Goal: Task Accomplishment & Management: Complete application form

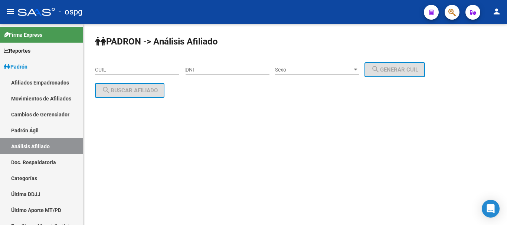
click at [106, 70] on input "CUIL" at bounding box center [137, 70] width 84 height 6
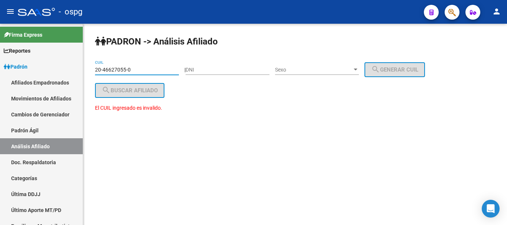
click at [173, 95] on div "[PERSON_NAME] -> Análisis Afiliado 20-46627055-0 CUIL | DNI Sexo Sexo search Ge…" at bounding box center [295, 81] width 424 height 114
click at [172, 91] on div "[PERSON_NAME] -> Análisis Afiliado 20-46627055-0 CUIL | DNI Sexo Sexo search Ge…" at bounding box center [295, 81] width 424 height 114
drag, startPoint x: 148, startPoint y: 71, endPoint x: 0, endPoint y: 30, distance: 153.4
click at [0, 30] on mat-sidenav-container "Firma Express Reportes Ingresos Devengados Análisis Histórico Detalles Transfer…" at bounding box center [253, 124] width 507 height 201
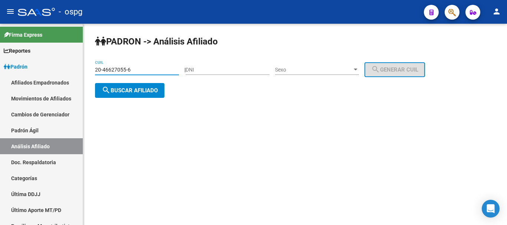
type input "20-46627055-6"
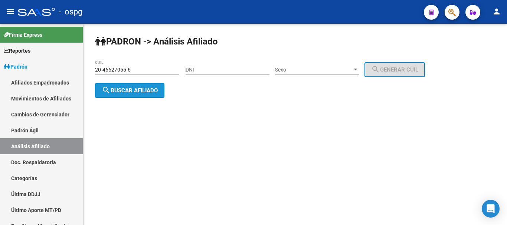
click at [134, 88] on span "search Buscar afiliado" at bounding box center [130, 90] width 56 height 7
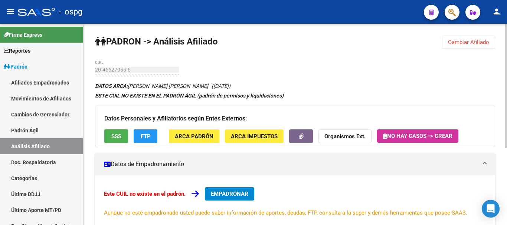
drag, startPoint x: 204, startPoint y: 198, endPoint x: 207, endPoint y: 193, distance: 5.6
click at [205, 199] on div "Este CUIL no existe en el padrón. EMPADRONAR Aunque no esté empadronado usted p…" at bounding box center [295, 202] width 382 height 30
click at [226, 192] on span "EMPADRONAR" at bounding box center [229, 194] width 37 height 7
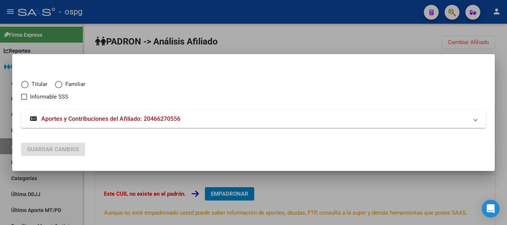
click at [31, 83] on span "Titular" at bounding box center [38, 84] width 19 height 9
click at [29, 83] on input "Titular" at bounding box center [24, 84] width 7 height 7
radio input "true"
checkbox input "true"
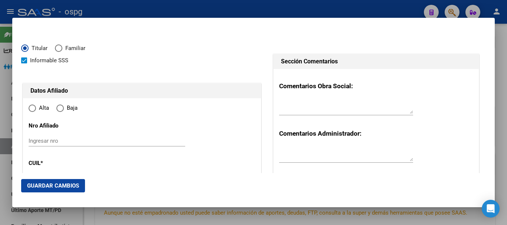
type input "20-46627055-6"
type input "46627055"
type input "[PERSON_NAME]"
type input "[DATE]"
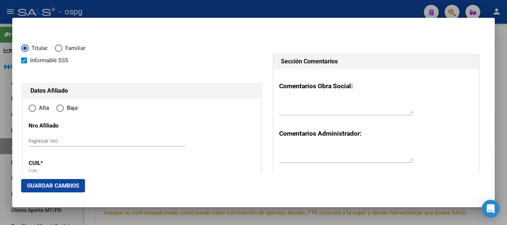
type input "DOCK SUD"
type input "1871"
type input "IRALA"
type input "1000"
type input "6"
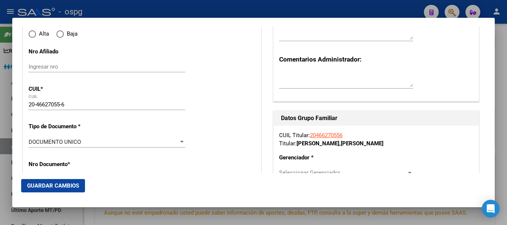
radio input "true"
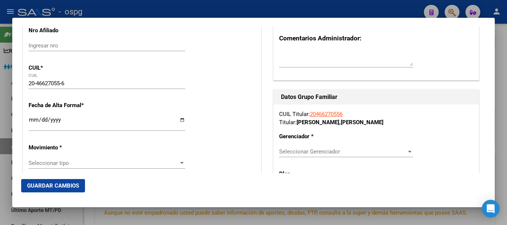
scroll to position [111, 0]
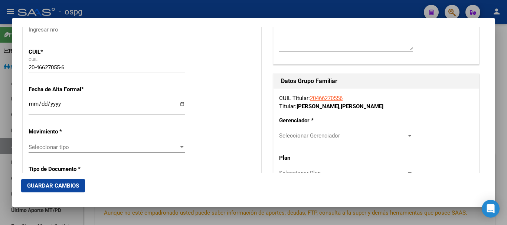
click at [32, 102] on input "Ingresar fecha" at bounding box center [107, 107] width 157 height 12
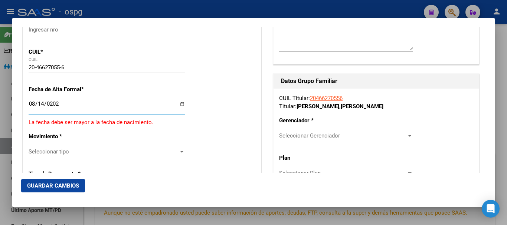
type input "[DATE]"
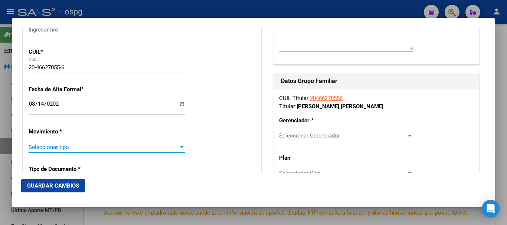
click at [56, 147] on span "Seleccionar tipo" at bounding box center [104, 147] width 150 height 7
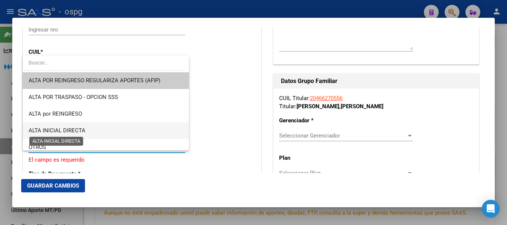
drag, startPoint x: 76, startPoint y: 128, endPoint x: 72, endPoint y: 127, distance: 4.1
click at [75, 128] on span "ALTA INICIAL DIRECTA" at bounding box center [57, 130] width 57 height 7
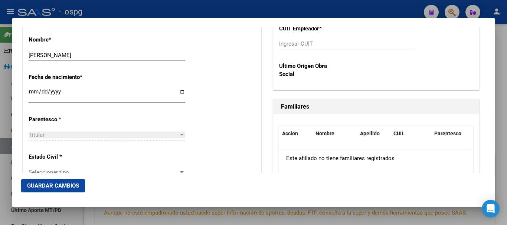
scroll to position [371, 0]
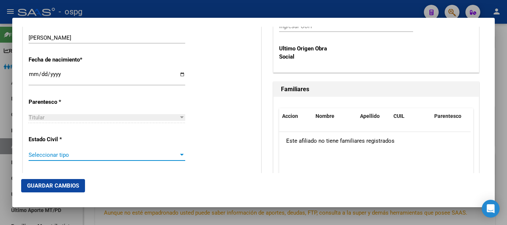
click at [53, 156] on span "Seleccionar tipo" at bounding box center [104, 155] width 150 height 7
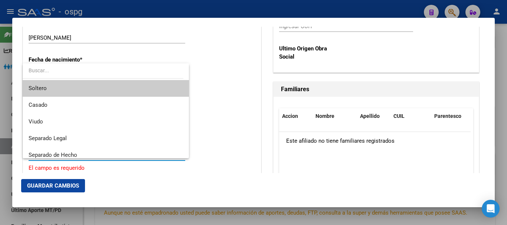
click at [58, 90] on span "Soltero" at bounding box center [106, 88] width 154 height 17
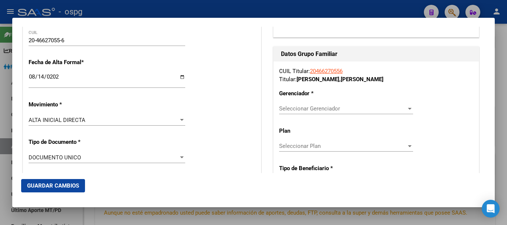
scroll to position [132, 0]
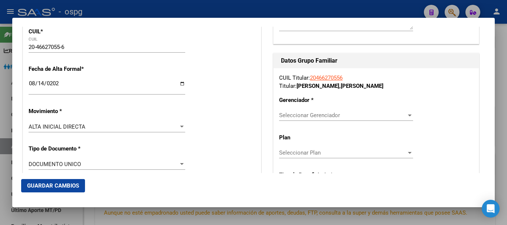
click at [327, 115] on span "Seleccionar Gerenciador" at bounding box center [342, 115] width 127 height 7
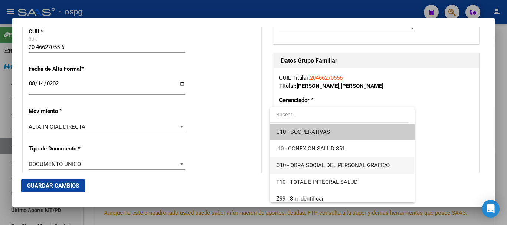
click at [326, 161] on span "O10 - OBRA SOCIAL DEL PERSONAL GRAFICO" at bounding box center [342, 165] width 132 height 17
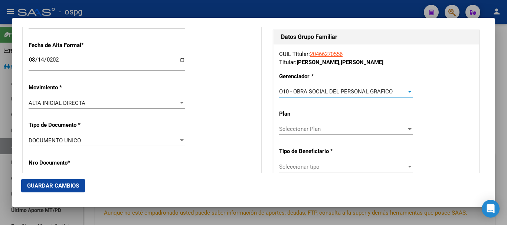
scroll to position [206, 0]
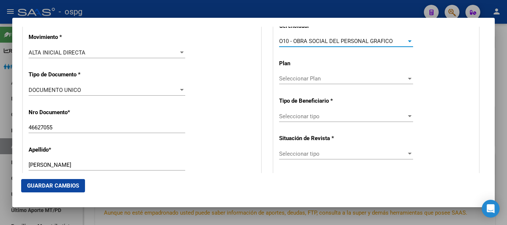
click at [325, 116] on span "Seleccionar tipo" at bounding box center [342, 116] width 127 height 7
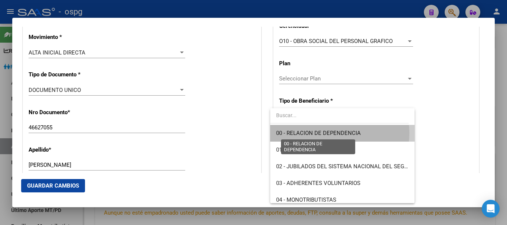
drag, startPoint x: 339, startPoint y: 133, endPoint x: 345, endPoint y: 131, distance: 6.5
click at [339, 133] on span "00 - RELACION DE DEPENDENCIA" at bounding box center [318, 133] width 85 height 7
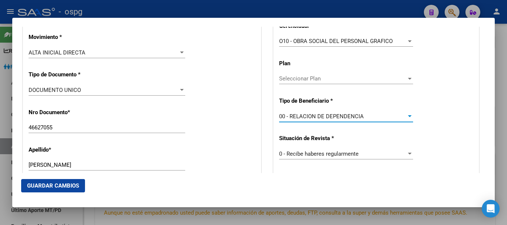
type input "30-55633301-3"
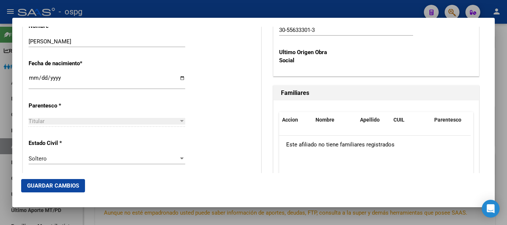
scroll to position [391, 0]
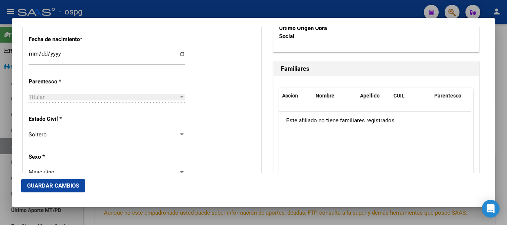
click at [57, 185] on span "Guardar Cambios" at bounding box center [53, 185] width 52 height 7
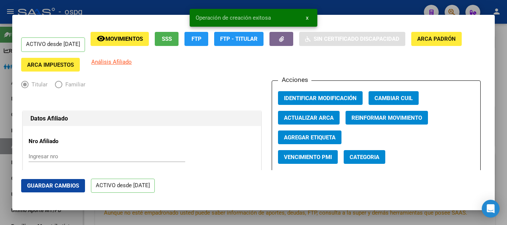
click at [497, 39] on div at bounding box center [253, 112] width 507 height 225
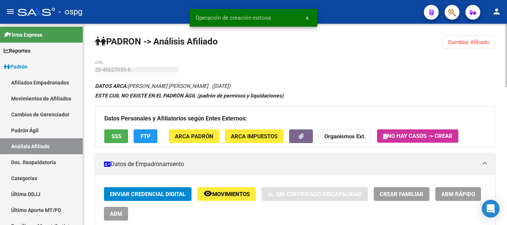
click at [474, 38] on button "Cambiar Afiliado" at bounding box center [468, 42] width 53 height 13
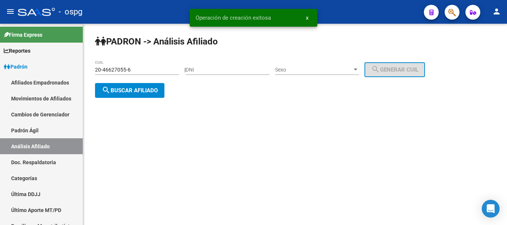
click at [113, 85] on button "search Buscar afiliado" at bounding box center [129, 90] width 69 height 15
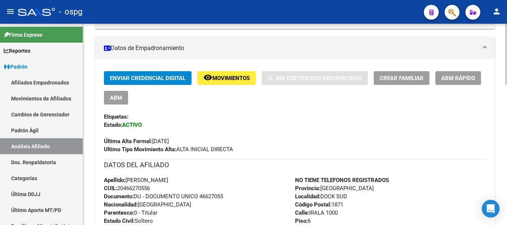
scroll to position [148, 0]
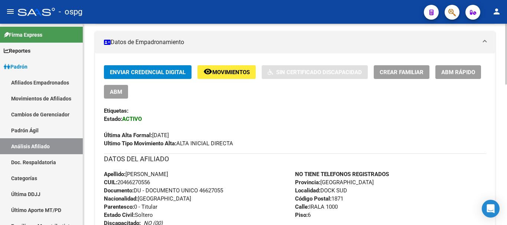
click at [415, 78] on button "Crear Familiar" at bounding box center [402, 72] width 56 height 14
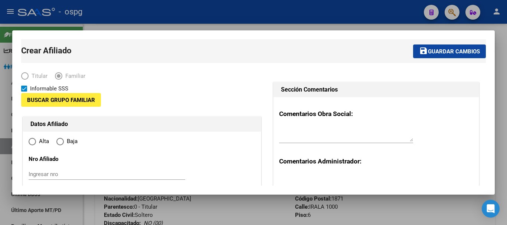
type input "30-55633301-3"
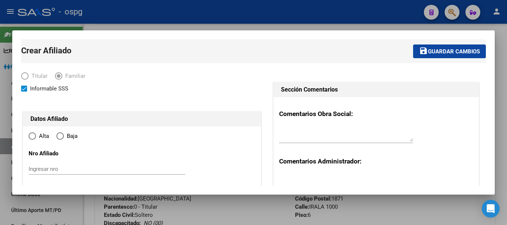
type input "DOCK SUD"
type input "1871"
type input "IRALA"
type input "1000"
type input "6"
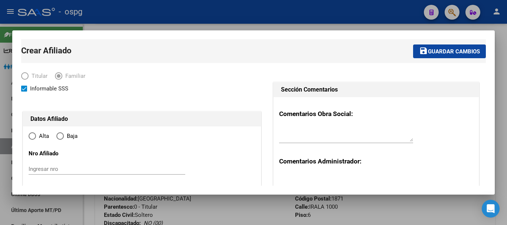
radio input "true"
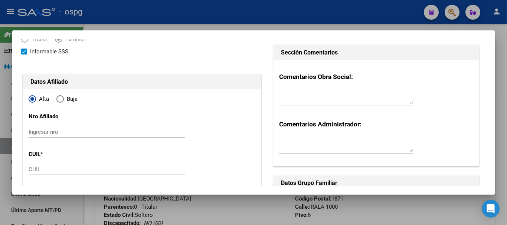
type input "30-55633301-3"
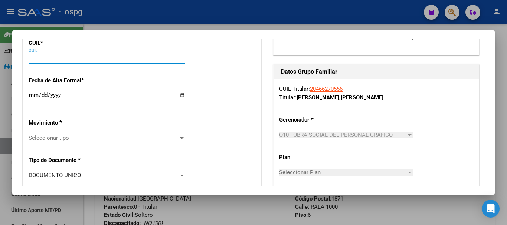
click at [56, 59] on input "CUIL" at bounding box center [107, 58] width 157 height 7
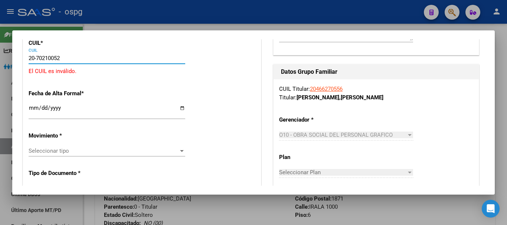
type input "20-70210052-7"
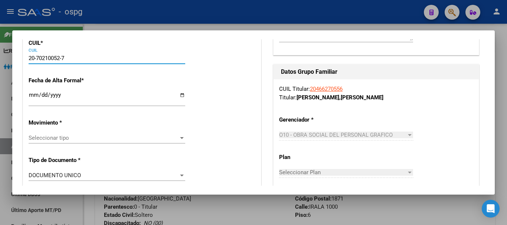
type input "70210052"
type input "[PERSON_NAME]"
type input "[DATE]"
type input "DOCK SUD"
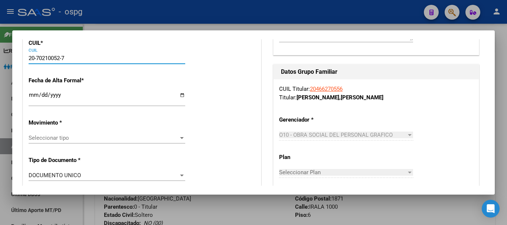
type input "IRALA Y [PERSON_NAME]"
type input "04"
type input "20-70210052-7"
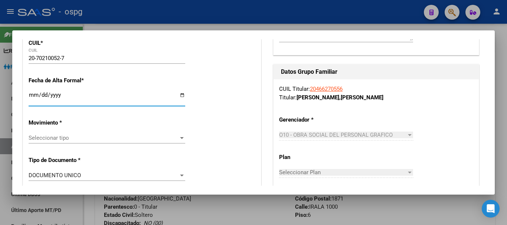
click at [33, 93] on input "Ingresar fecha" at bounding box center [107, 98] width 157 height 12
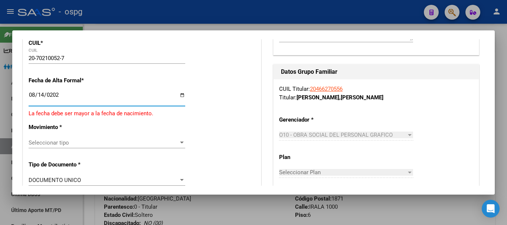
type input "[DATE]"
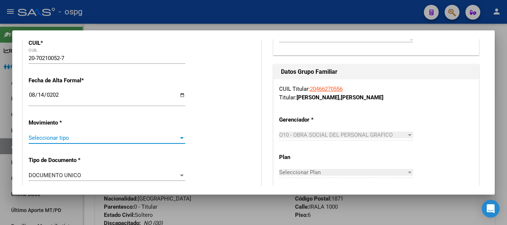
click at [66, 141] on span "Seleccionar tipo" at bounding box center [104, 138] width 150 height 7
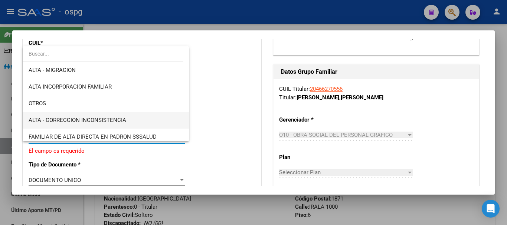
scroll to position [111, 0]
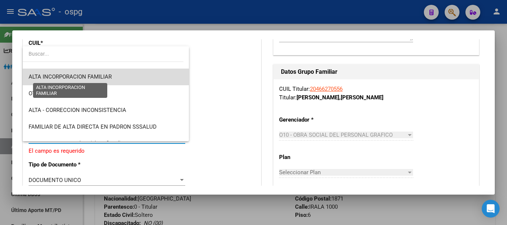
drag, startPoint x: 108, startPoint y: 74, endPoint x: 103, endPoint y: 71, distance: 5.5
click at [107, 73] on span "ALTA INCORPORACION FAMILIAR" at bounding box center [70, 76] width 83 height 7
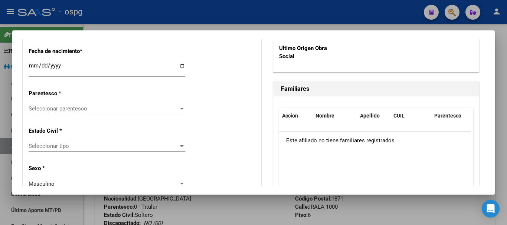
scroll to position [408, 0]
click at [78, 110] on span "Seleccionar parentesco" at bounding box center [104, 108] width 150 height 7
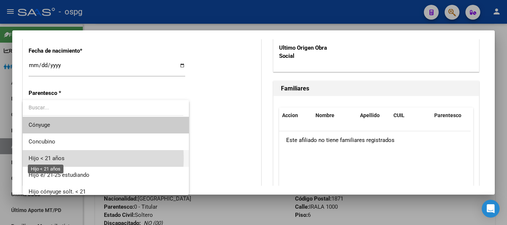
click at [51, 158] on span "Hijo < 21 años" at bounding box center [47, 158] width 36 height 7
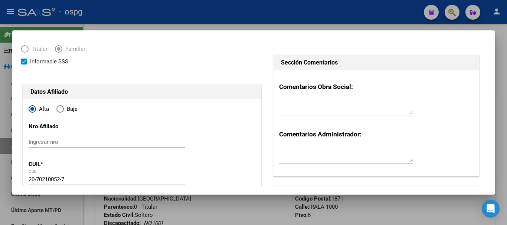
scroll to position [0, 0]
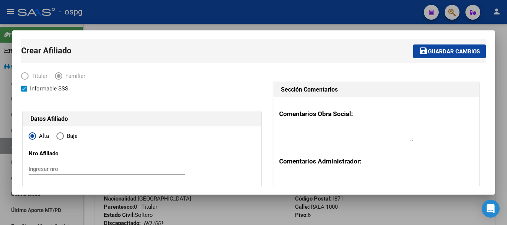
click at [449, 52] on span "Guardar cambios" at bounding box center [454, 51] width 52 height 7
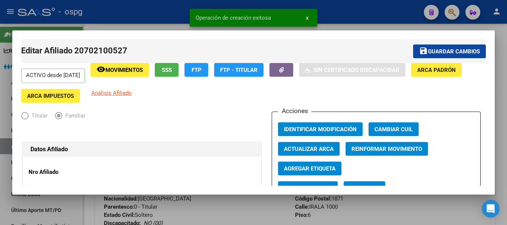
click at [504, 87] on div at bounding box center [253, 112] width 507 height 225
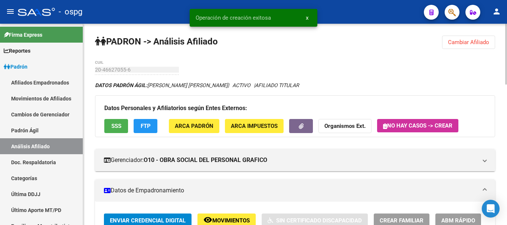
drag, startPoint x: 479, startPoint y: 37, endPoint x: 473, endPoint y: 39, distance: 6.8
click at [479, 37] on button "Cambiar Afiliado" at bounding box center [468, 42] width 53 height 13
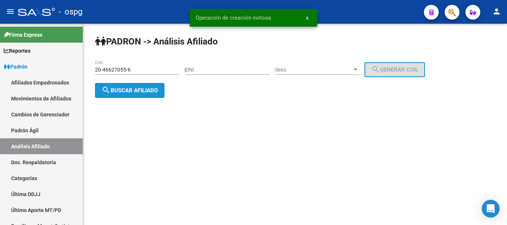
click at [144, 93] on span "search Buscar afiliado" at bounding box center [130, 90] width 56 height 7
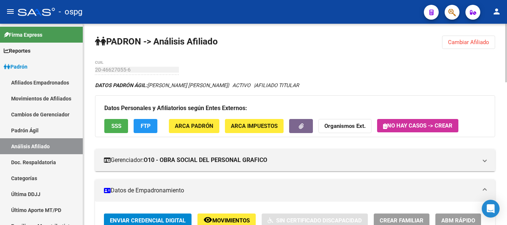
click at [481, 46] on button "Cambiar Afiliado" at bounding box center [468, 42] width 53 height 13
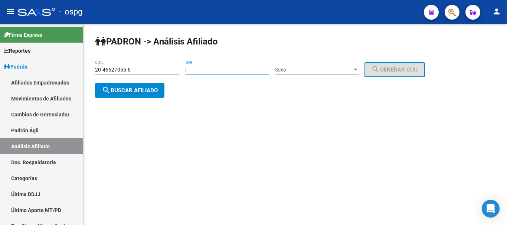
click at [211, 70] on input "DNI" at bounding box center [227, 70] width 84 height 6
type input "45909393"
click at [311, 66] on div "Sexo Sexo" at bounding box center [317, 67] width 84 height 15
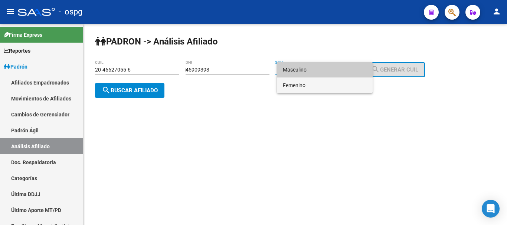
drag, startPoint x: 300, startPoint y: 86, endPoint x: 360, endPoint y: 82, distance: 59.8
click at [301, 86] on span "Femenino" at bounding box center [325, 86] width 84 height 16
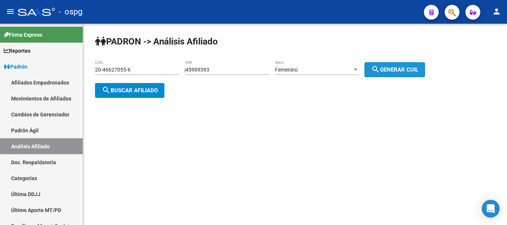
drag, startPoint x: 377, startPoint y: 76, endPoint x: 382, endPoint y: 74, distance: 5.9
click at [377, 76] on button "search Generar CUIL" at bounding box center [394, 69] width 60 height 15
type input "27-45909393-7"
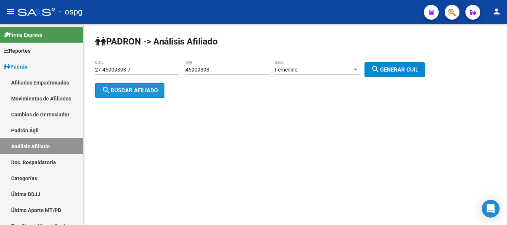
click at [151, 91] on span "search Buscar afiliado" at bounding box center [130, 90] width 56 height 7
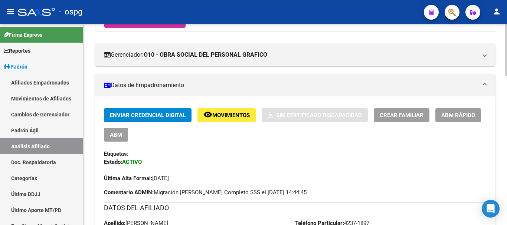
scroll to position [111, 0]
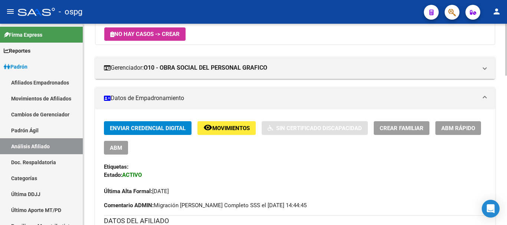
click at [465, 129] on span "ABM Rápido" at bounding box center [458, 128] width 34 height 7
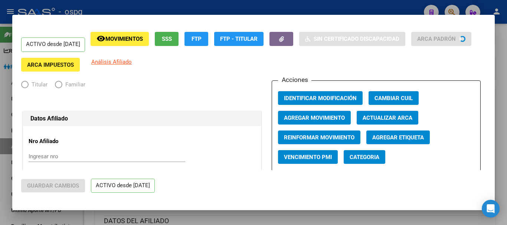
radio input "true"
type input "33-63761744-9"
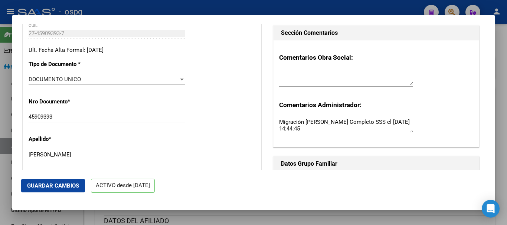
scroll to position [185, 0]
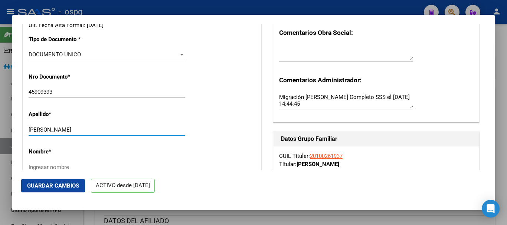
drag, startPoint x: 55, startPoint y: 128, endPoint x: 111, endPoint y: 127, distance: 56.4
click at [111, 127] on input "[PERSON_NAME]" at bounding box center [107, 129] width 157 height 7
type input "[PERSON_NAME]"
click at [73, 168] on input "Ingresar nombre" at bounding box center [107, 167] width 157 height 7
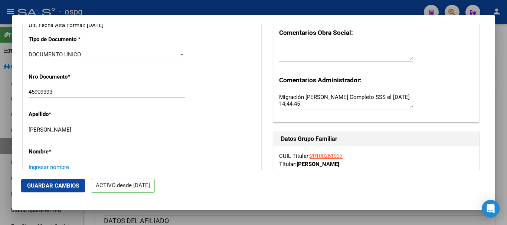
paste input ", NAHIARA MILAGROS"
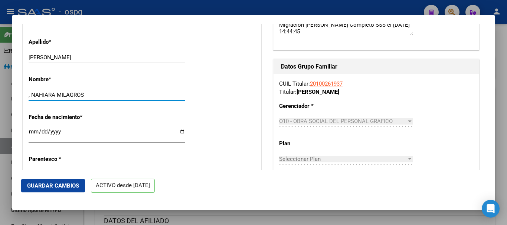
scroll to position [260, 0]
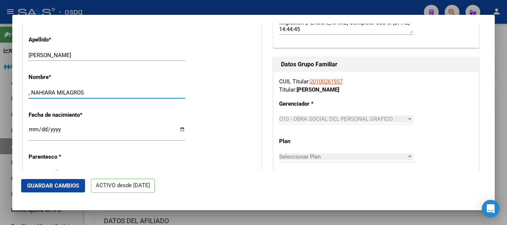
click at [30, 91] on input ", NAHIARA MILAGROS" at bounding box center [107, 92] width 157 height 7
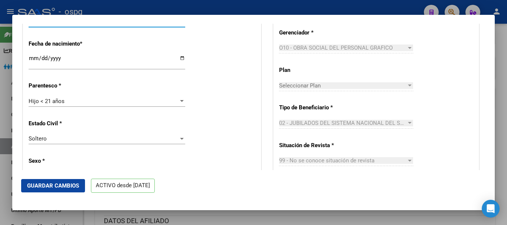
scroll to position [334, 0]
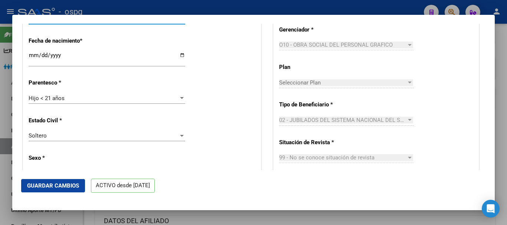
type input "NAHIARA MILAGROS"
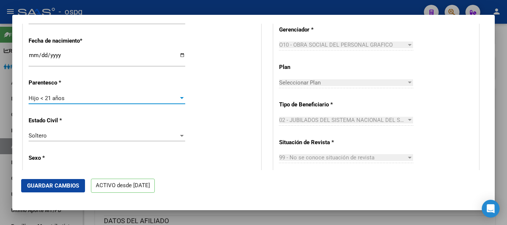
click at [47, 99] on span "Hijo < 21 años" at bounding box center [47, 98] width 36 height 7
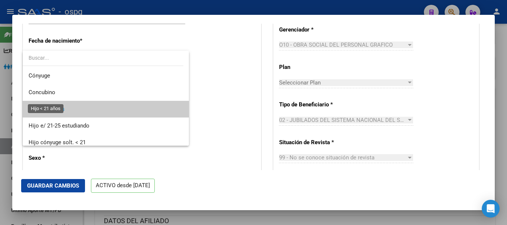
scroll to position [11, 0]
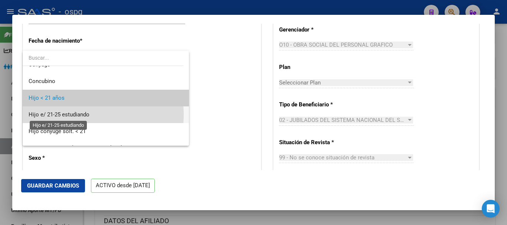
click at [77, 115] on span "Hijo e/ 21-25 estudiando" at bounding box center [59, 114] width 61 height 7
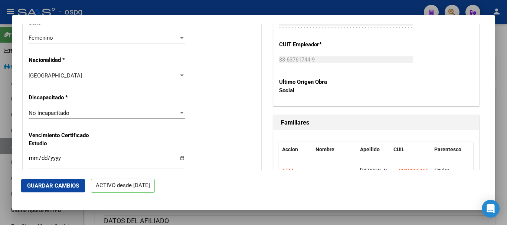
scroll to position [483, 0]
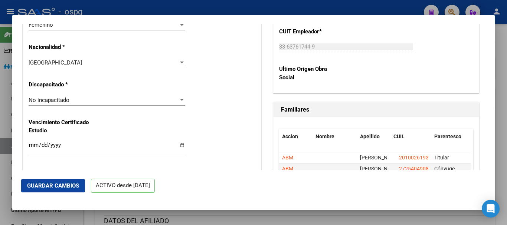
click at [32, 145] on input "Ingresar fecha" at bounding box center [107, 148] width 157 height 12
type input "[DATE]"
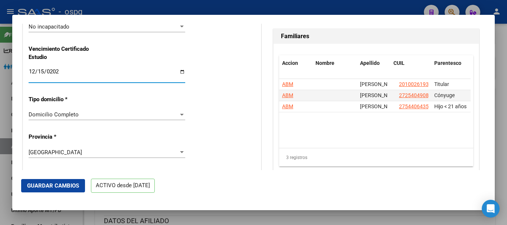
scroll to position [557, 0]
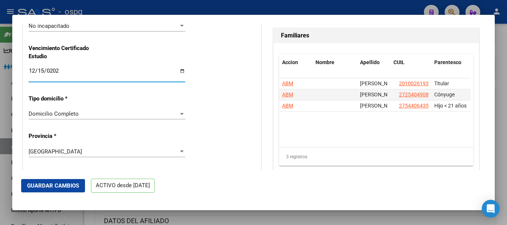
click at [69, 182] on span "Guardar Cambios" at bounding box center [53, 185] width 52 height 7
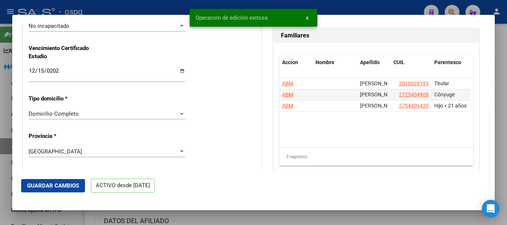
click at [499, 52] on div at bounding box center [253, 112] width 507 height 225
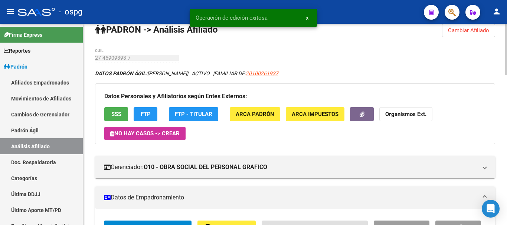
scroll to position [0, 0]
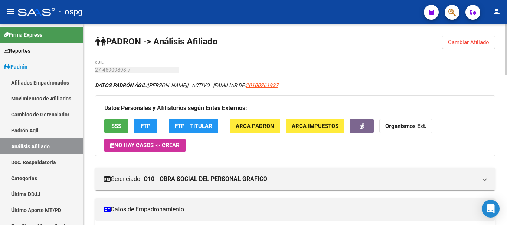
drag, startPoint x: 472, startPoint y: 39, endPoint x: 386, endPoint y: 46, distance: 85.9
click at [471, 40] on span "Cambiar Afiliado" at bounding box center [468, 42] width 41 height 7
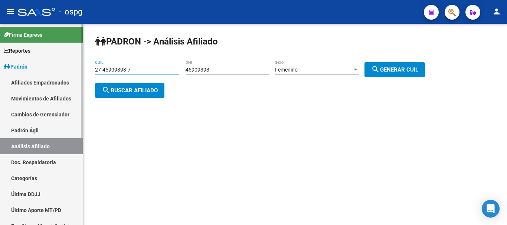
drag, startPoint x: 149, startPoint y: 71, endPoint x: 74, endPoint y: 70, distance: 74.9
click at [73, 70] on mat-sidenav-container "Firma Express Reportes Ingresos Devengados Análisis Histórico Detalles Transfer…" at bounding box center [253, 124] width 507 height 201
drag, startPoint x: 134, startPoint y: 66, endPoint x: 123, endPoint y: 69, distance: 10.8
click at [126, 65] on div "27-45909393-7 CUIL" at bounding box center [137, 67] width 84 height 15
paste input "0-14851158"
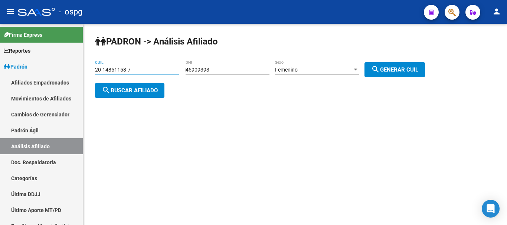
type input "20-14851158-7"
click at [144, 93] on button "search Buscar afiliado" at bounding box center [129, 90] width 69 height 15
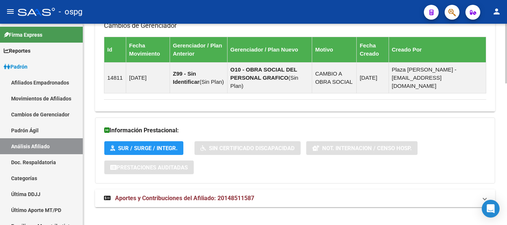
click at [240, 195] on span "Aportes y Contribuciones del Afiliado: 20148511587" at bounding box center [184, 198] width 139 height 7
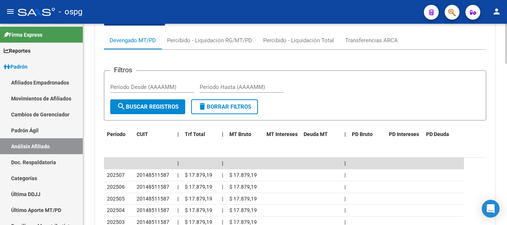
scroll to position [707, 0]
